Goal: Task Accomplishment & Management: Manage account settings

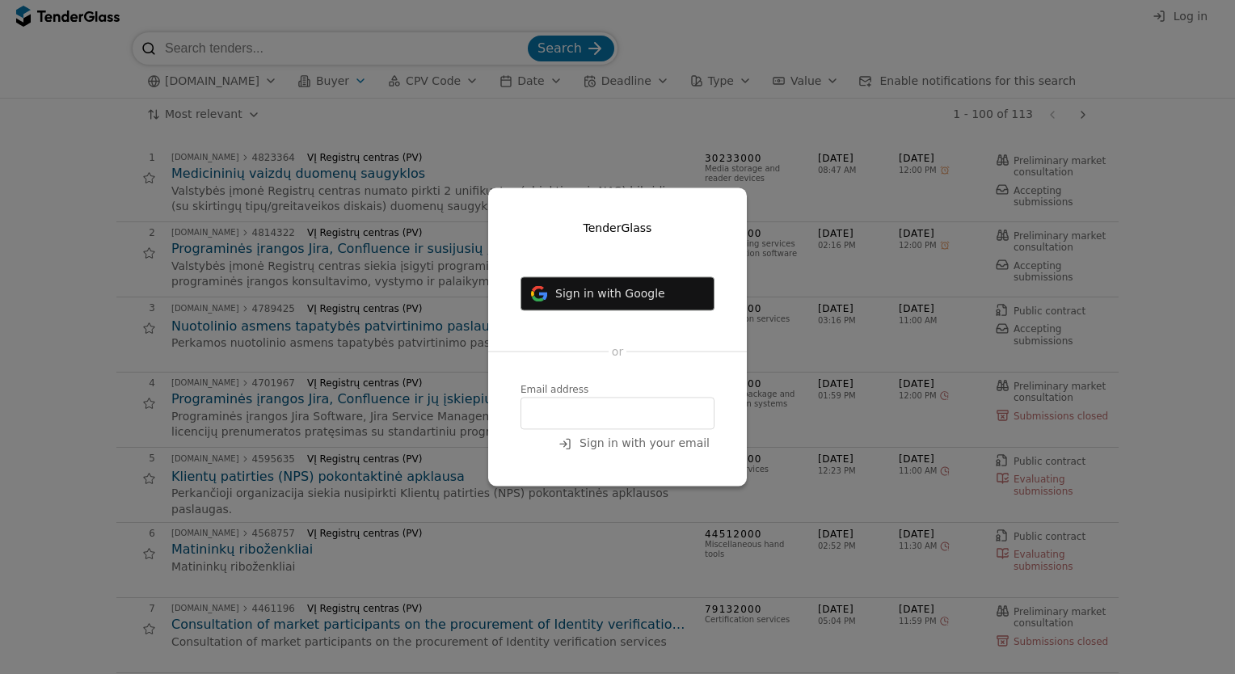
drag, startPoint x: 653, startPoint y: 424, endPoint x: 608, endPoint y: 408, distance: 47.8
click at [651, 420] on input "email" at bounding box center [618, 414] width 194 height 32
type input "[PERSON_NAME][EMAIL_ADDRESS][PERSON_NAME][DOMAIN_NAME]"
click at [625, 445] on span "Sign in with your email" at bounding box center [645, 443] width 130 height 13
